Goal: Share content

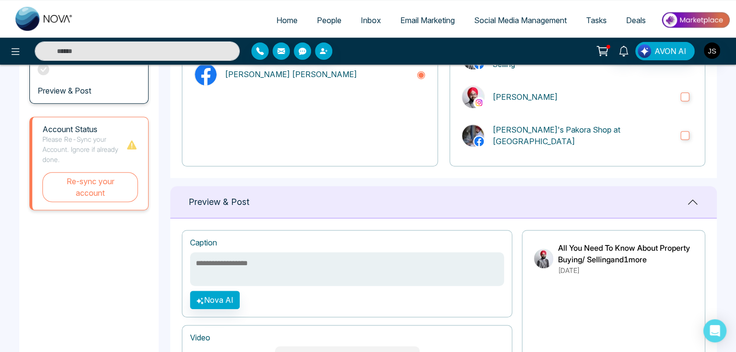
scroll to position [107, 0]
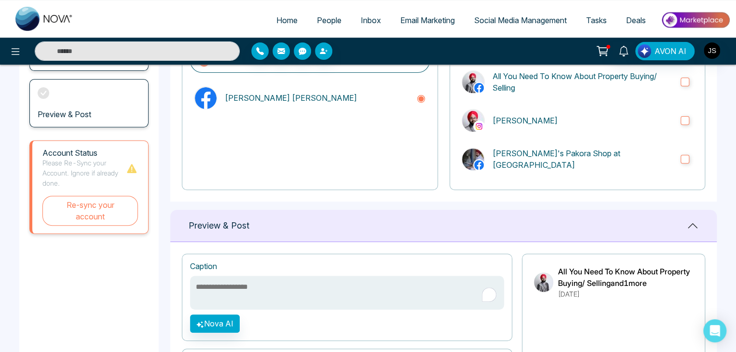
click at [384, 284] on textarea "To enrich screen reader interactions, please activate Accessibility in Grammarl…" at bounding box center [347, 293] width 314 height 34
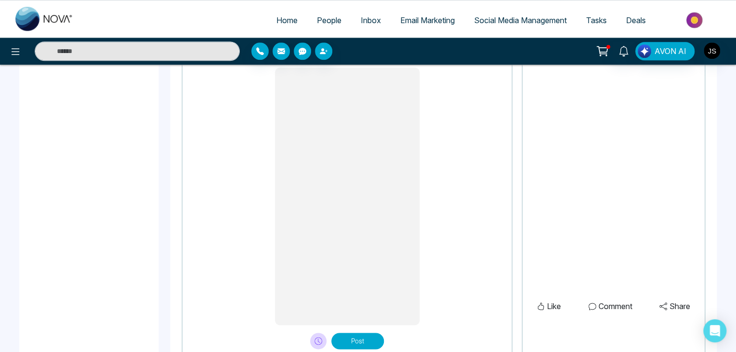
scroll to position [444, 0]
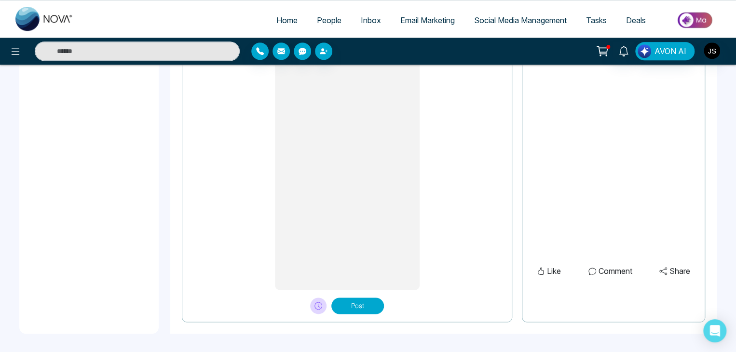
type textarea "**********"
click at [361, 306] on button "Post" at bounding box center [357, 306] width 53 height 16
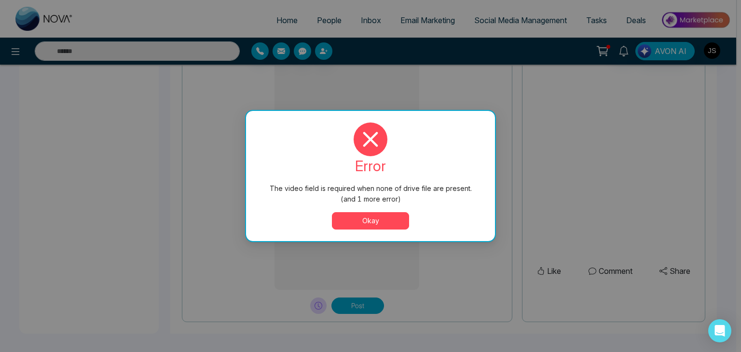
click at [383, 222] on button "Okay" at bounding box center [370, 220] width 77 height 17
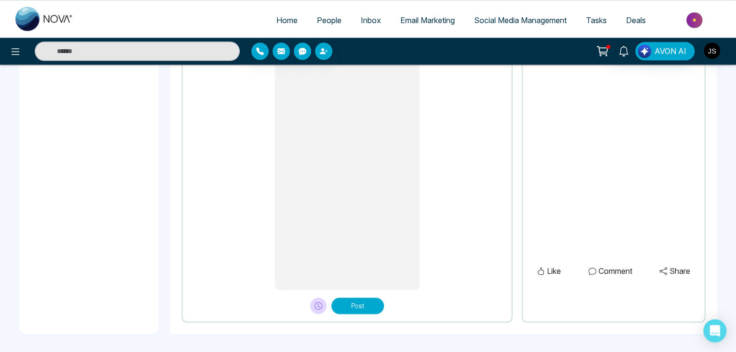
click at [359, 307] on button "Post" at bounding box center [357, 306] width 53 height 16
click at [363, 307] on button "Post" at bounding box center [357, 306] width 53 height 16
click at [714, 329] on icon "Open Intercom Messenger" at bounding box center [714, 331] width 11 height 13
